Goal: Find specific page/section: Find specific page/section

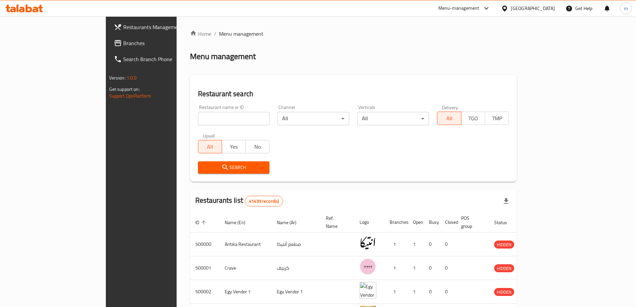
click at [556, 8] on div "[GEOGRAPHIC_DATA]" at bounding box center [528, 8] width 64 height 16
click at [545, 6] on div "[GEOGRAPHIC_DATA]" at bounding box center [533, 8] width 44 height 7
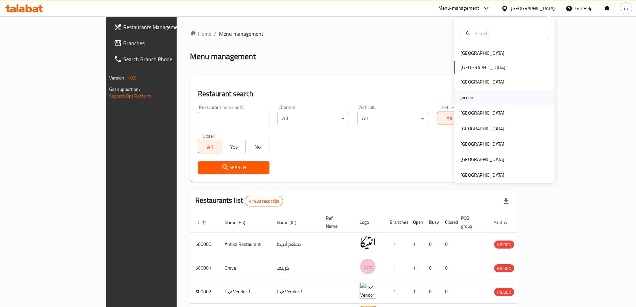
click at [476, 100] on div "Jordan" at bounding box center [504, 97] width 100 height 15
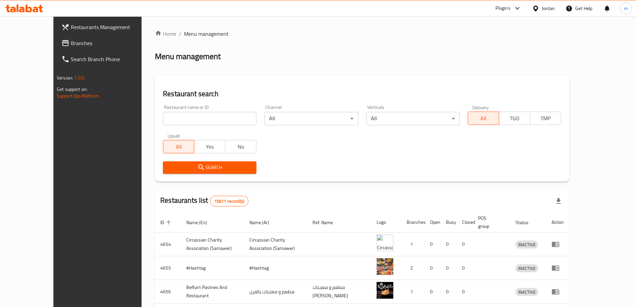
click at [71, 42] on span "Branches" at bounding box center [112, 43] width 83 height 8
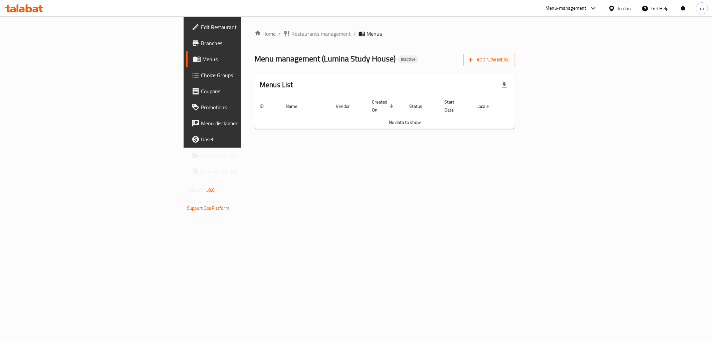
click at [201, 45] on span "Branches" at bounding box center [249, 43] width 96 height 8
